Goal: Check status: Check status

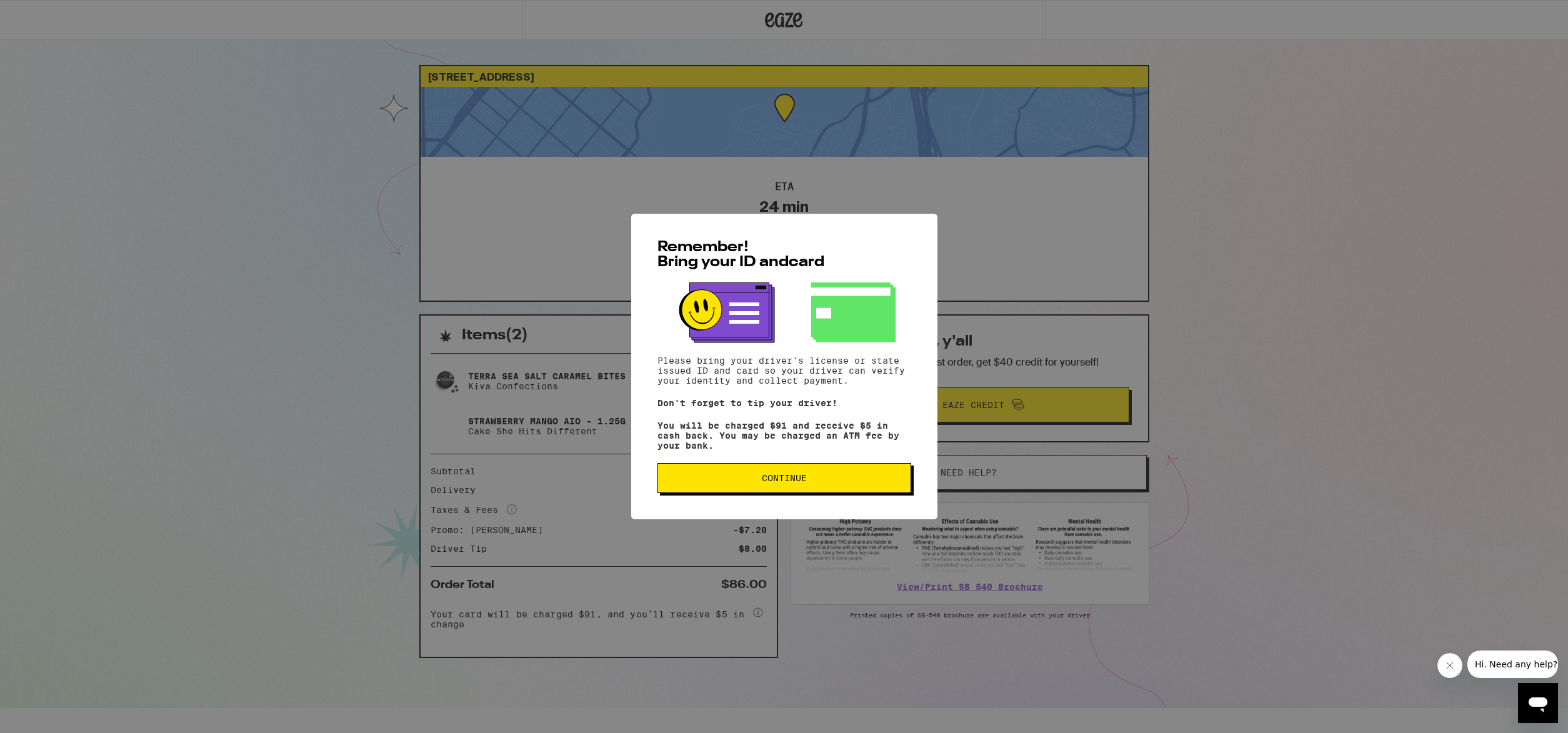
click at [810, 476] on button "Continue" at bounding box center [784, 477] width 254 height 30
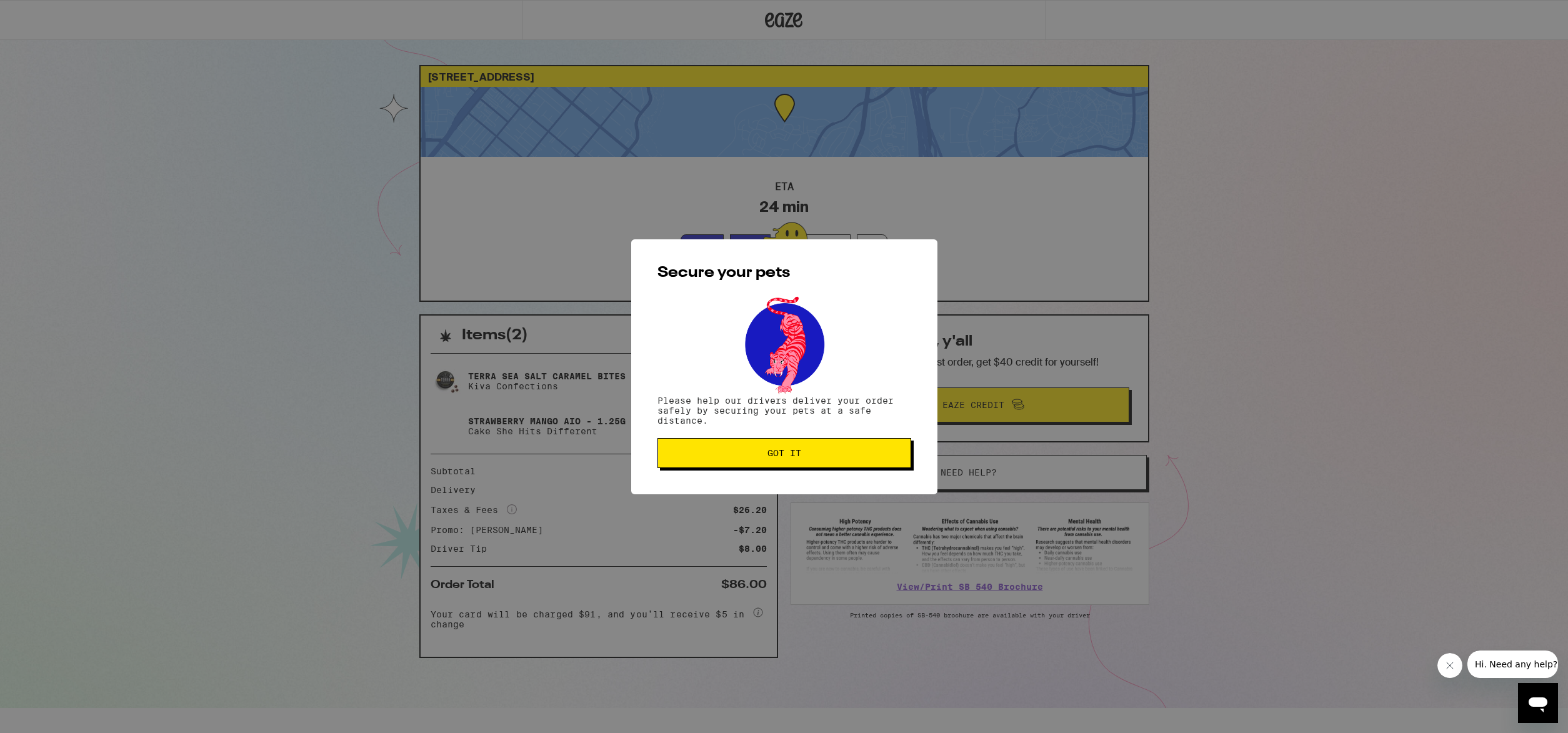
click at [794, 451] on span "Got it" at bounding box center [784, 454] width 34 height 9
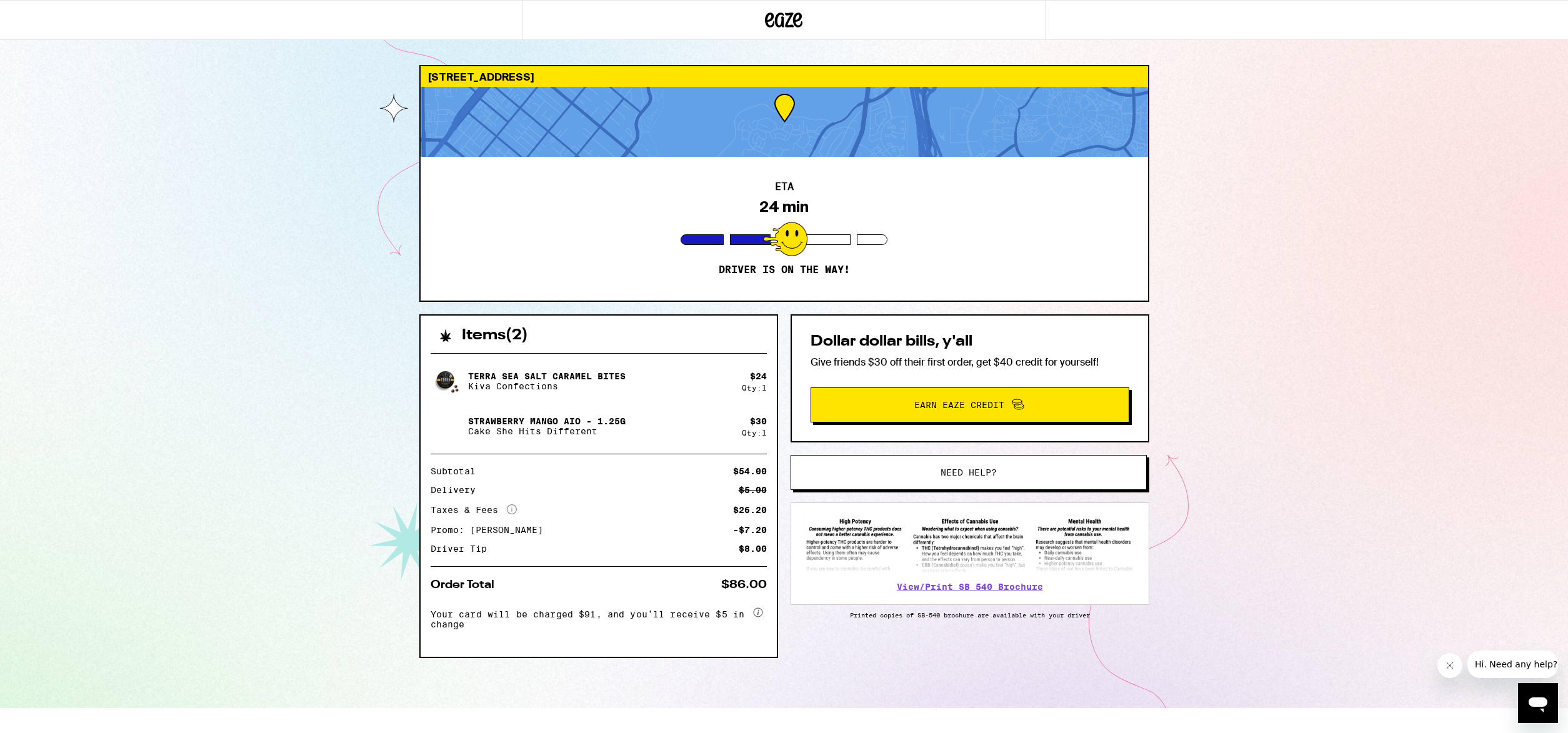
click at [779, 133] on div at bounding box center [784, 121] width 727 height 70
click at [790, 231] on div at bounding box center [785, 239] width 45 height 35
